Goal: Information Seeking & Learning: Check status

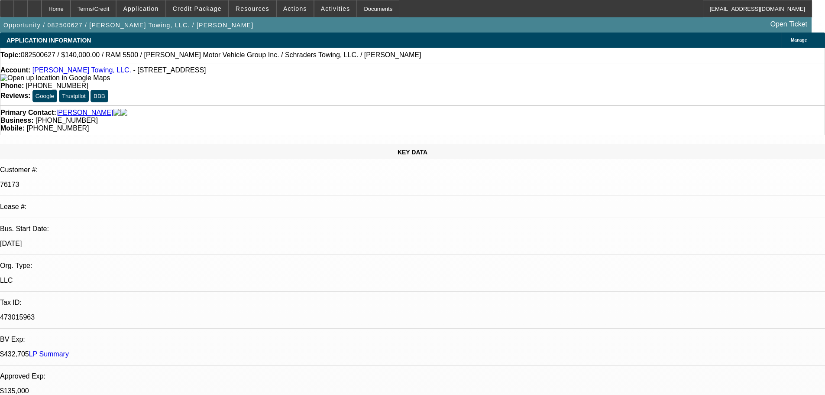
select select "0"
select select "2"
select select "0.1"
select select "4"
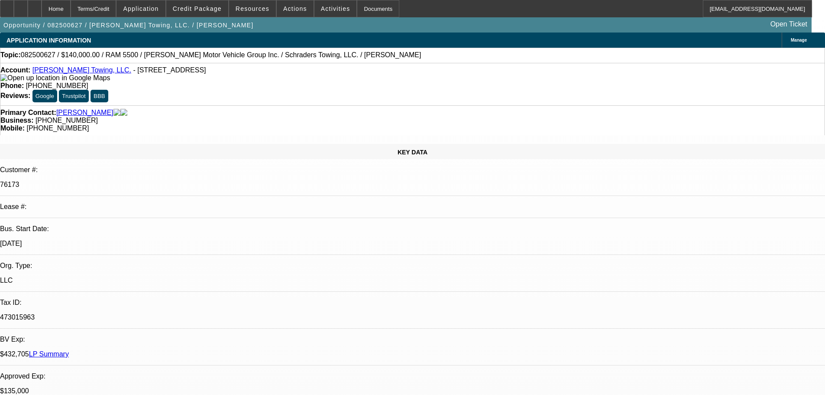
select select "0"
select select "2"
select select "0.1"
select select "4"
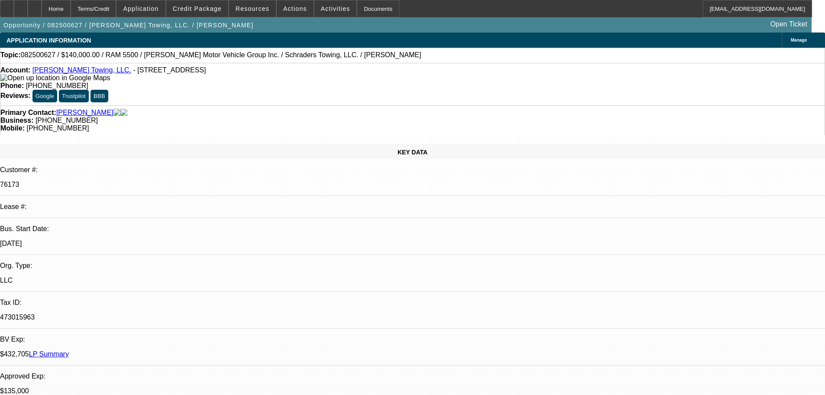
select select "0"
select select "2"
select select "0.1"
select select "4"
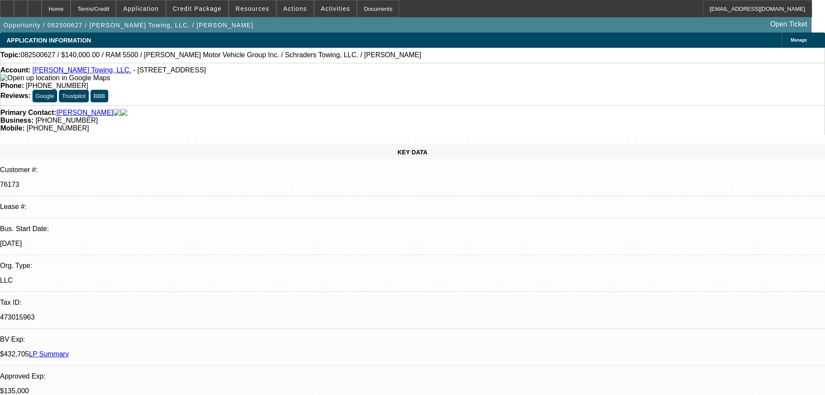
select select "0"
select select "2"
select select "0.1"
select select "4"
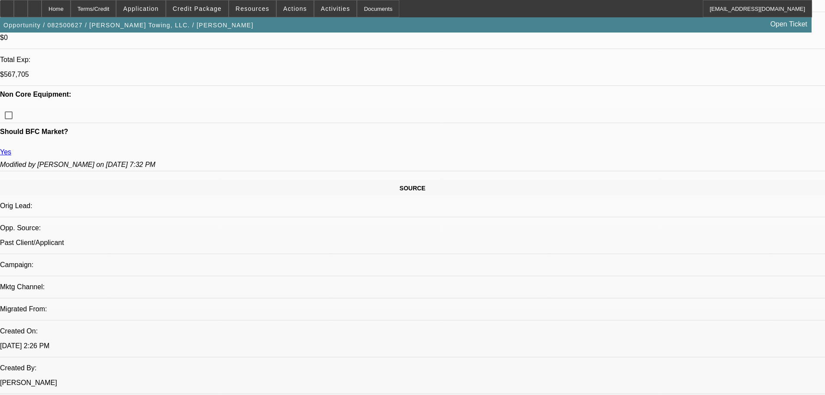
scroll to position [217, 0]
